Goal: Find specific page/section: Find specific page/section

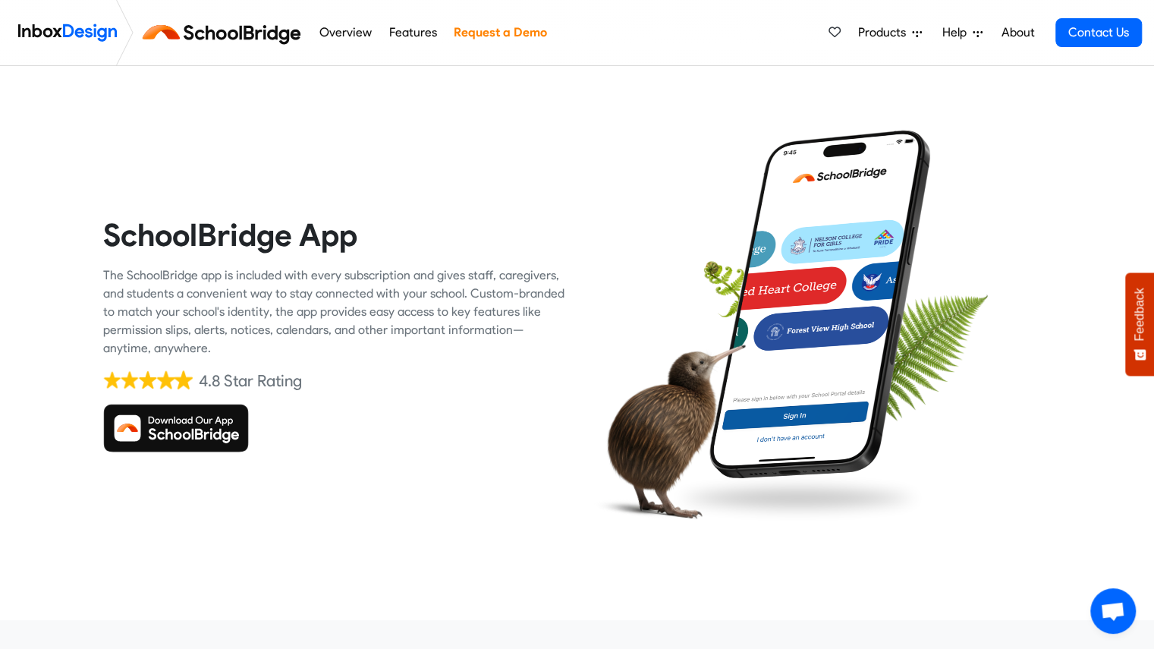
click at [226, 417] on img at bounding box center [176, 428] width 146 height 49
click at [233, 432] on img at bounding box center [176, 428] width 146 height 49
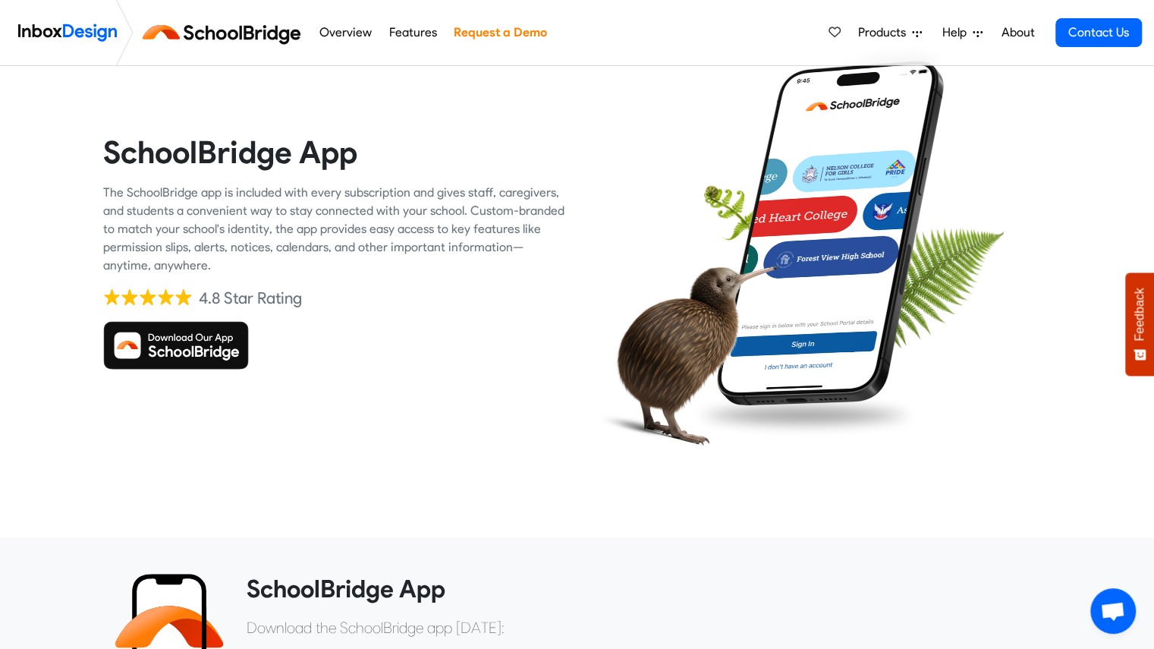
scroll to position [83, 0]
